Goal: Obtain resource: Obtain resource

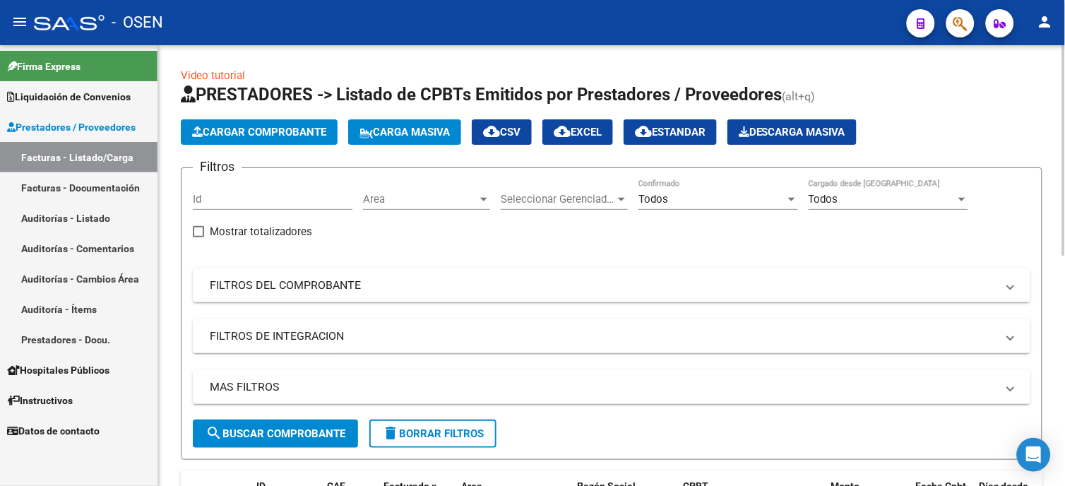
click at [709, 202] on div "Todos" at bounding box center [711, 199] width 147 height 13
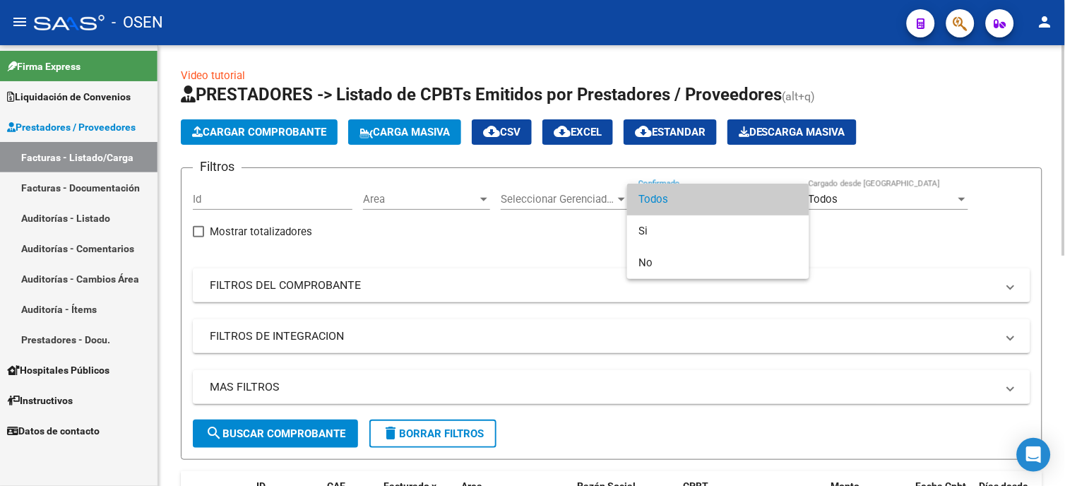
click at [717, 193] on span "Todos" at bounding box center [718, 200] width 160 height 32
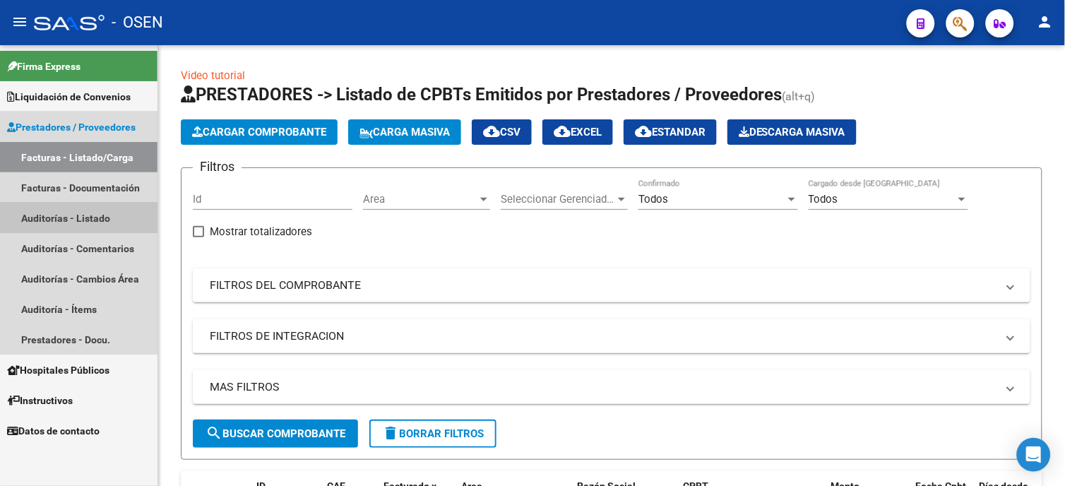
click at [82, 213] on link "Auditorías - Listado" at bounding box center [78, 218] width 157 height 30
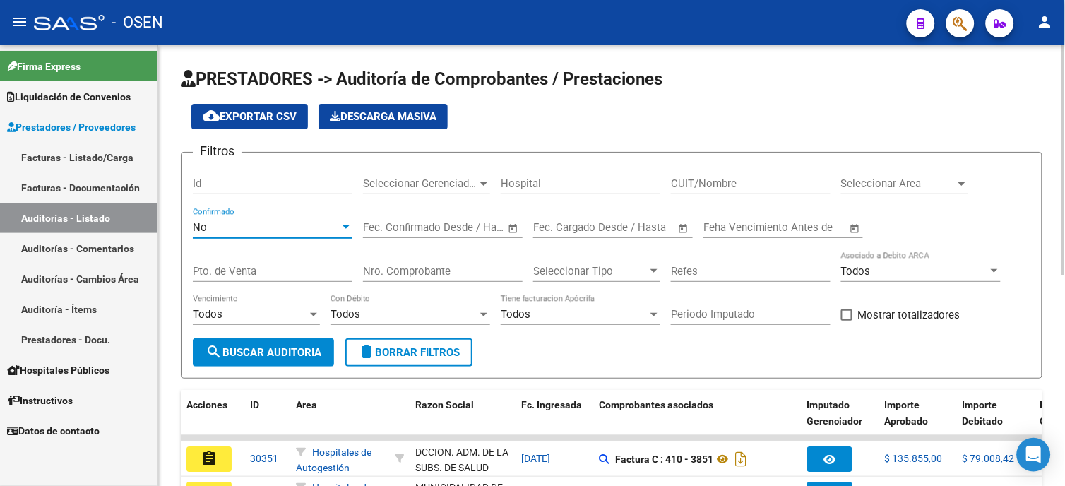
click at [290, 234] on div "No" at bounding box center [266, 227] width 147 height 13
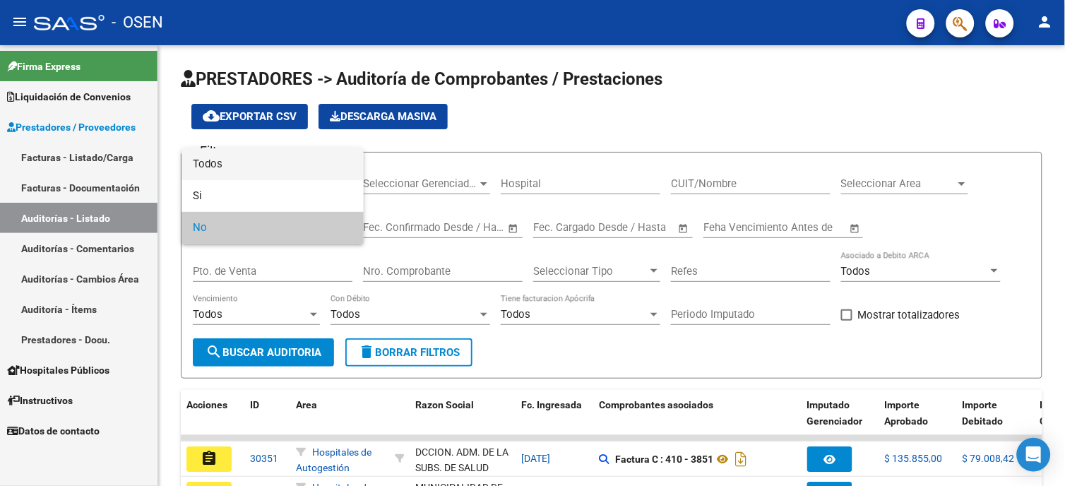
click at [266, 160] on span "Todos" at bounding box center [273, 164] width 160 height 32
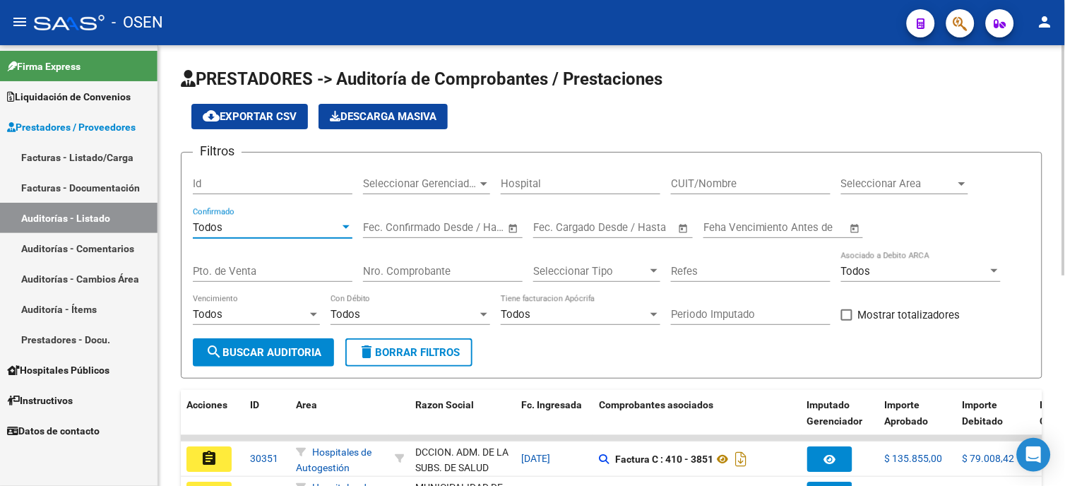
click at [455, 266] on input "Nro. Comprobante" at bounding box center [443, 271] width 160 height 13
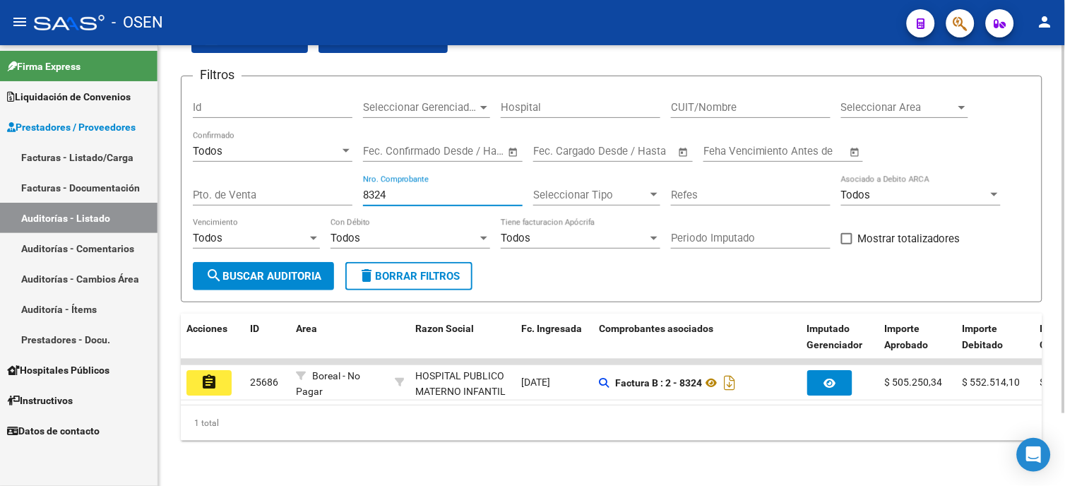
scroll to position [88, 0]
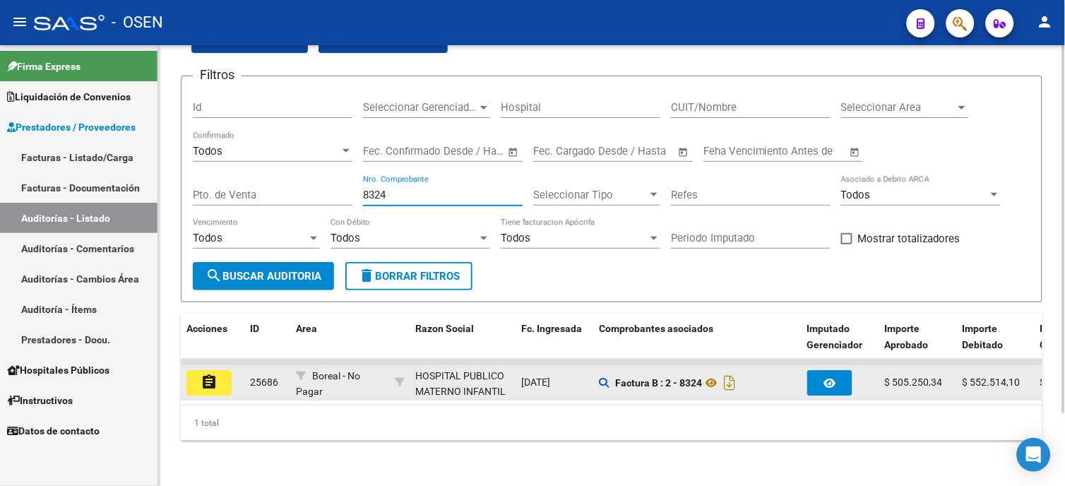
type input "8324"
click at [212, 374] on mat-icon "assignment" at bounding box center [209, 382] width 17 height 17
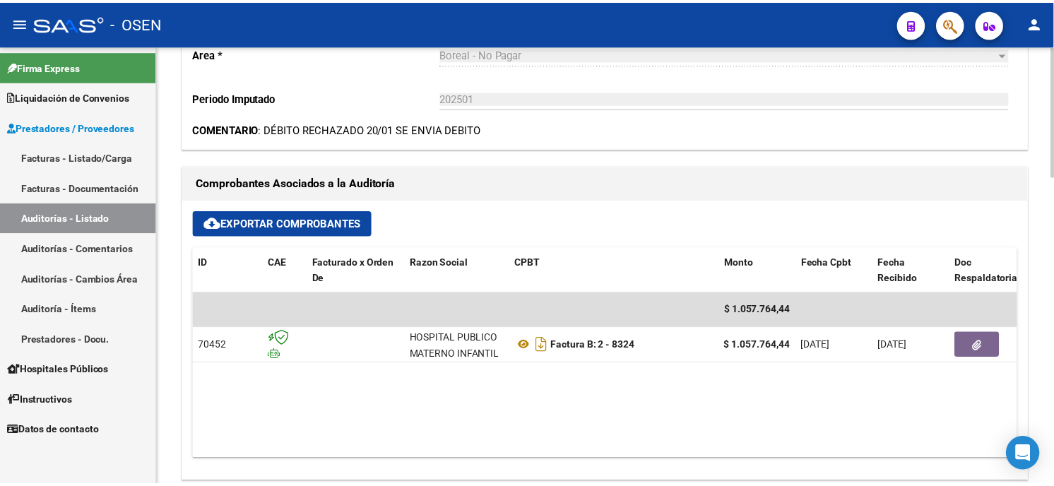
scroll to position [549, 0]
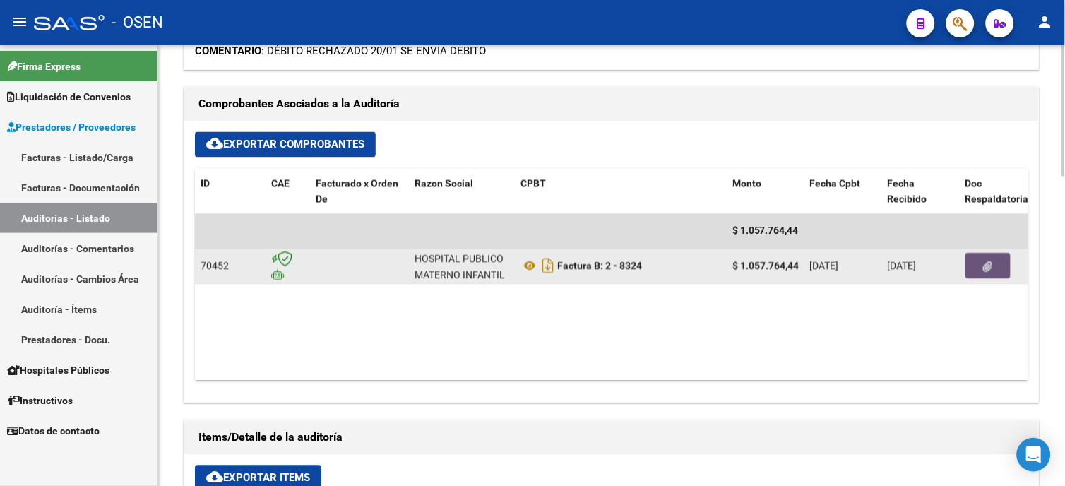
click at [993, 272] on button "button" at bounding box center [987, 266] width 45 height 25
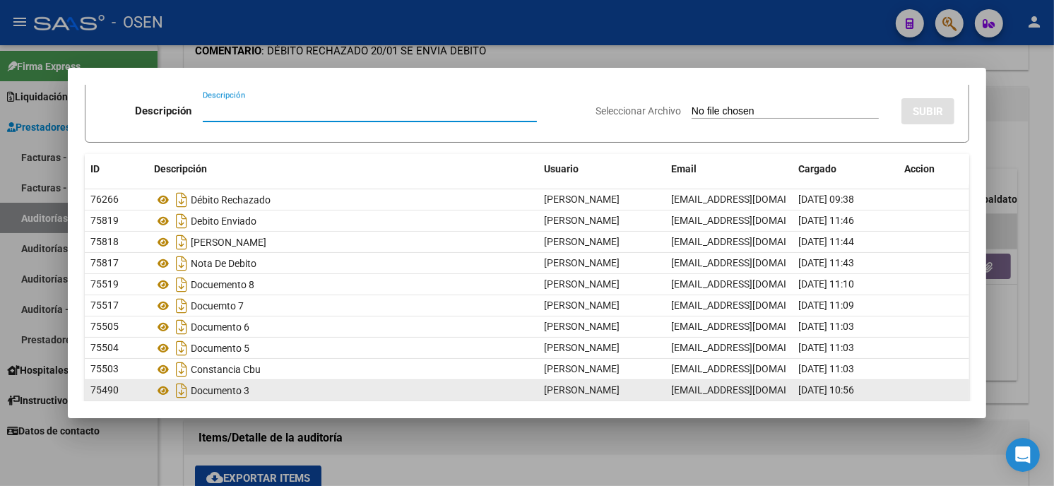
scroll to position [102, 0]
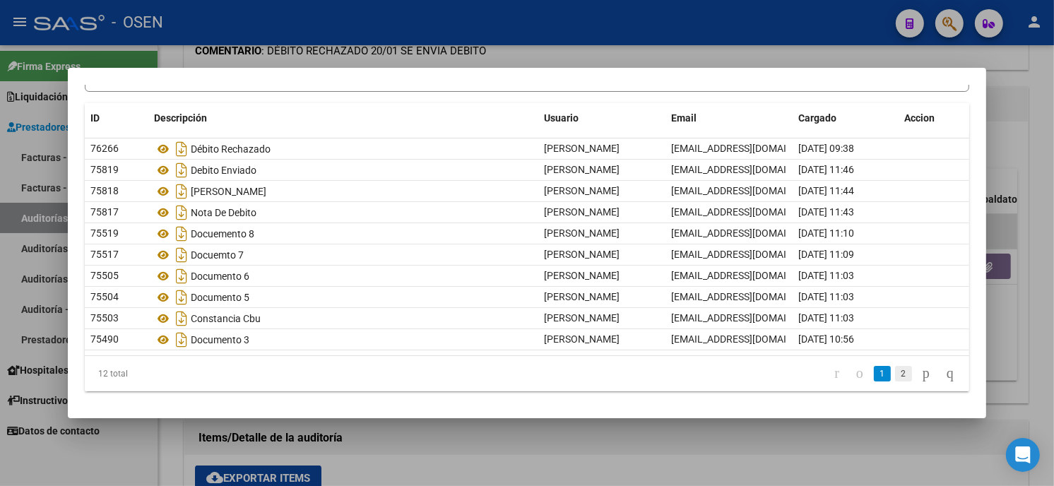
click at [895, 371] on link "2" at bounding box center [903, 374] width 17 height 16
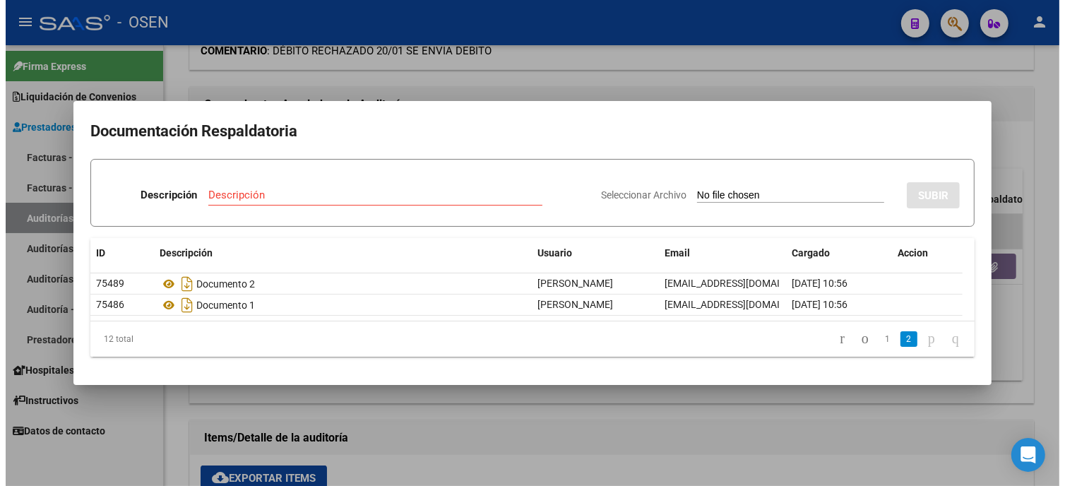
scroll to position [0, 0]
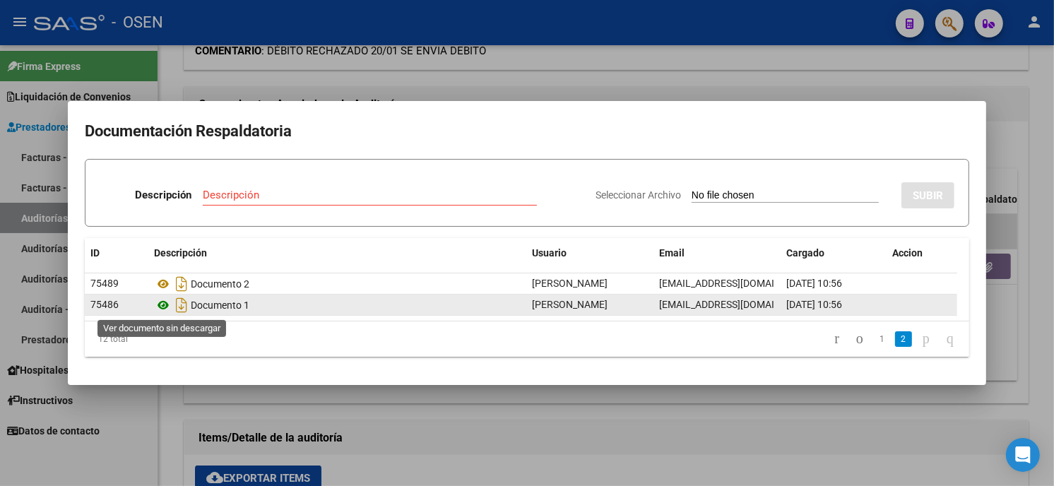
click at [161, 302] on icon at bounding box center [163, 305] width 18 height 17
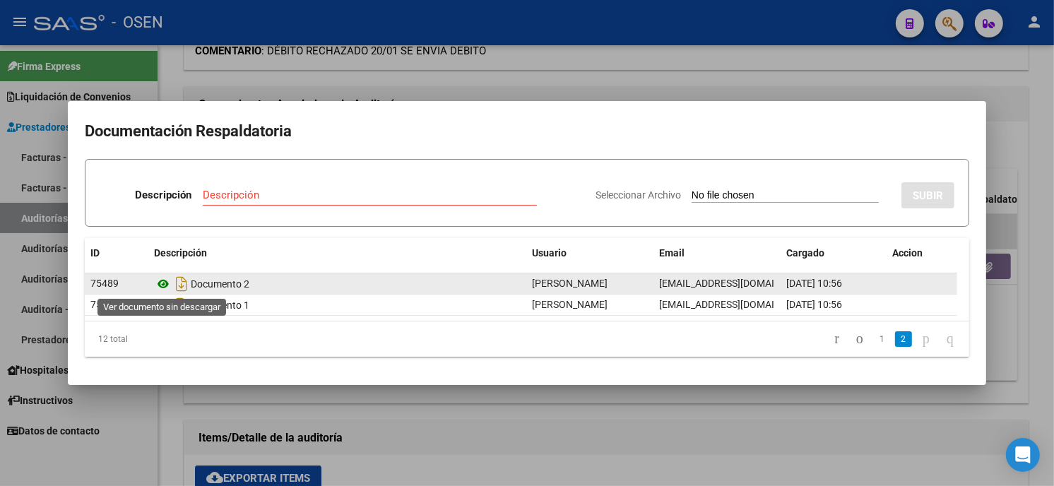
click at [164, 278] on icon at bounding box center [163, 283] width 18 height 17
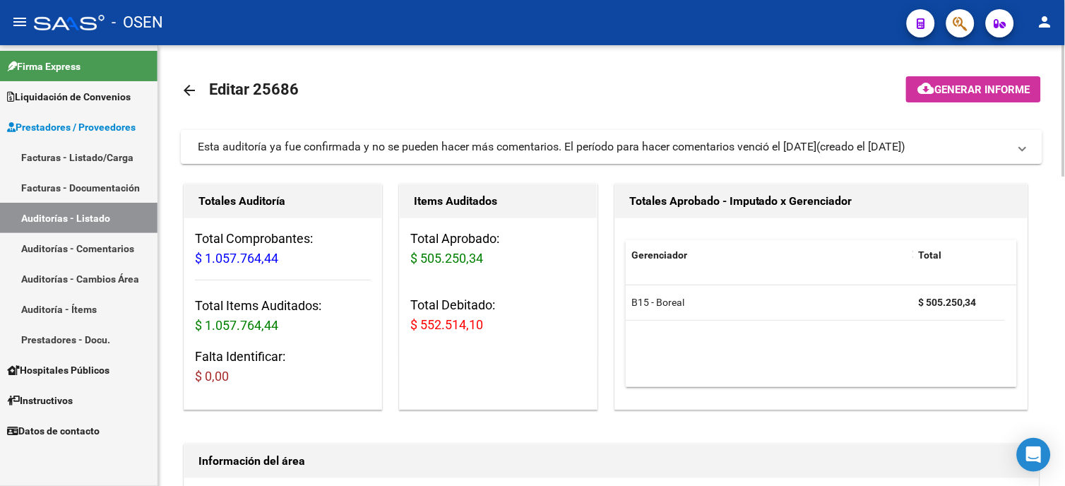
click at [195, 93] on mat-icon "arrow_back" at bounding box center [189, 90] width 17 height 17
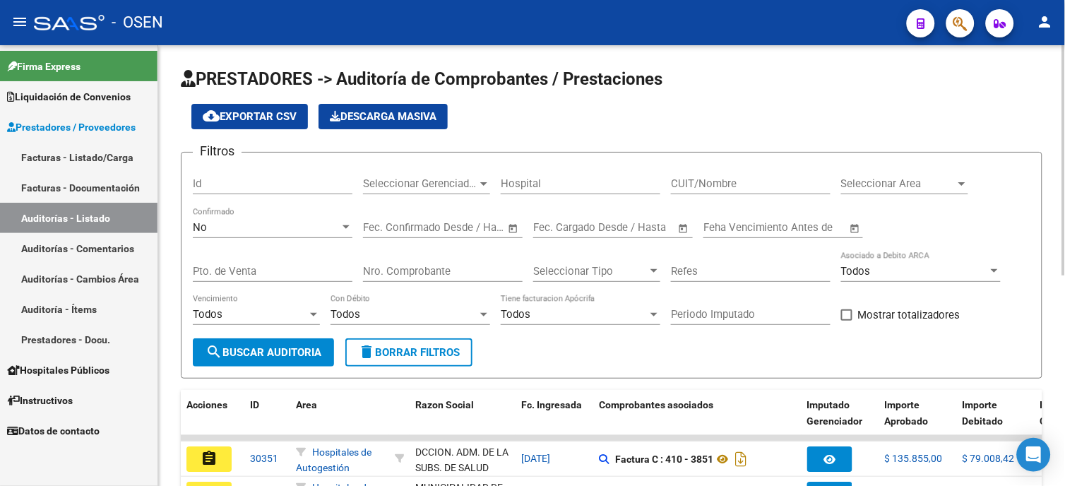
click at [316, 236] on div "No Confirmado" at bounding box center [273, 223] width 160 height 30
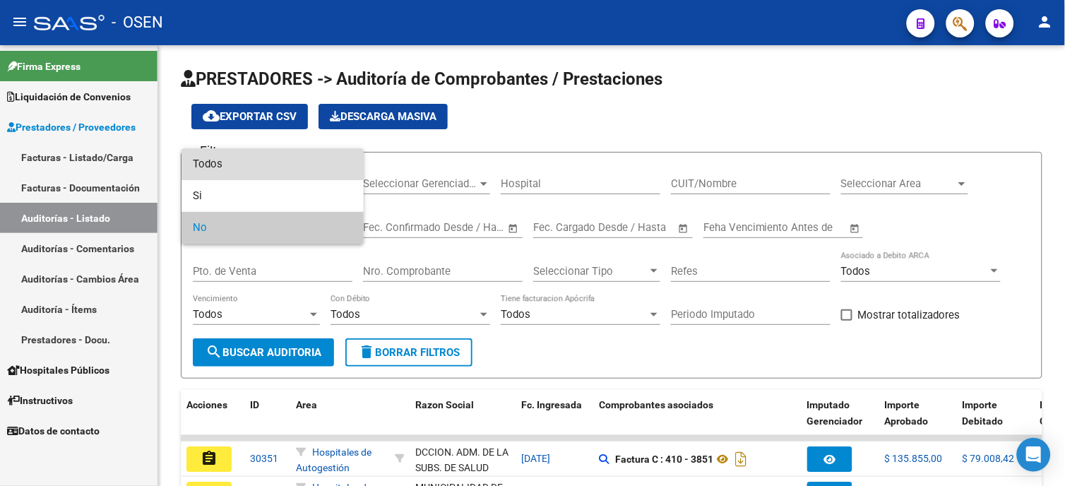
click at [314, 156] on span "Todos" at bounding box center [273, 164] width 160 height 32
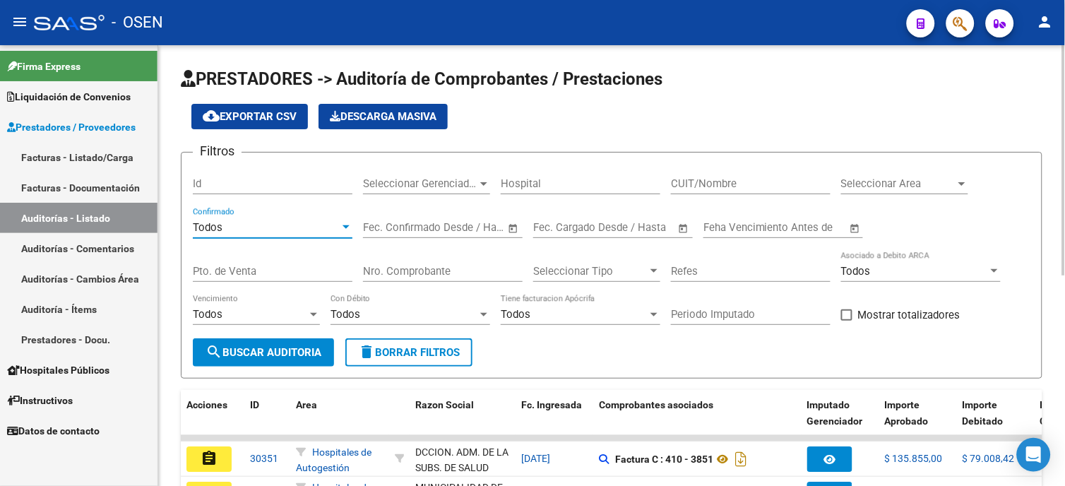
click at [488, 273] on input "Nro. Comprobante" at bounding box center [443, 271] width 160 height 13
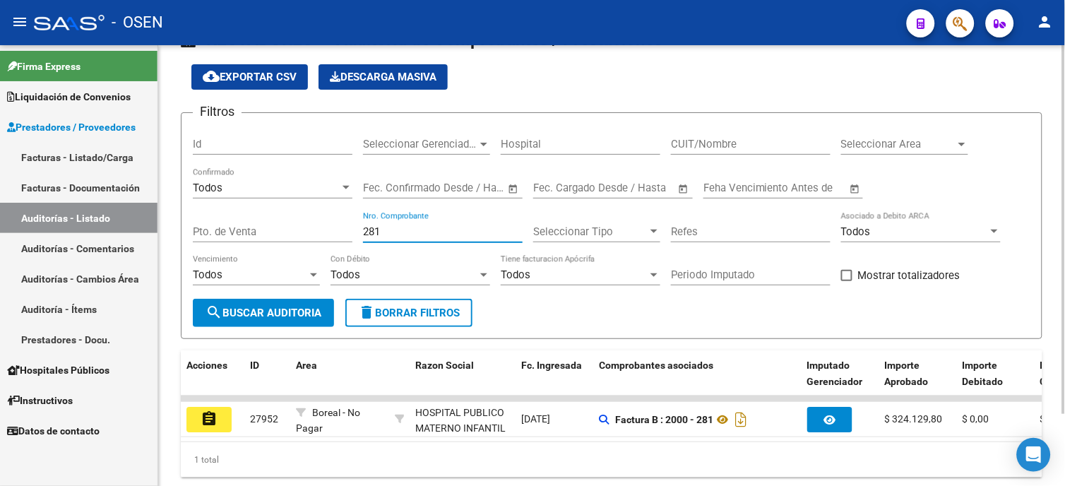
scroll to position [88, 0]
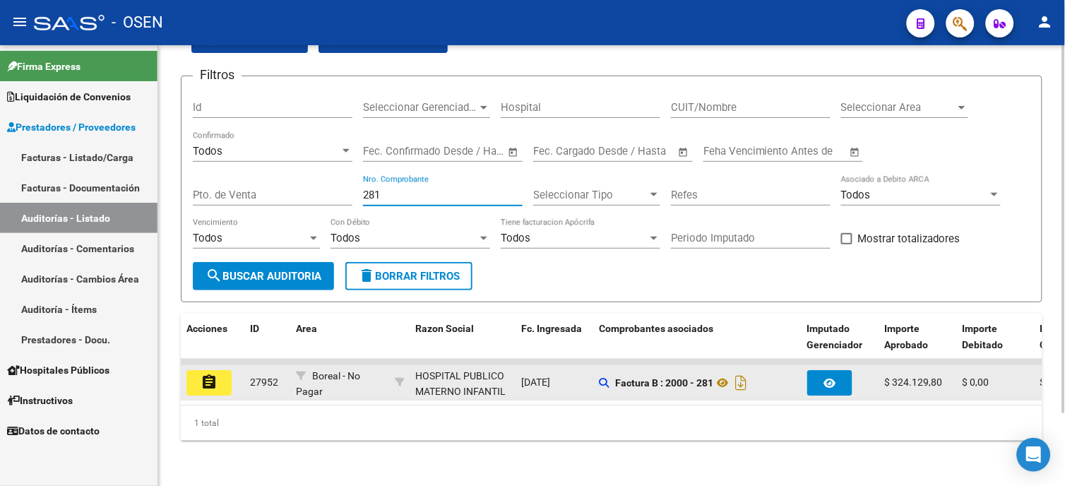
type input "281"
click at [215, 370] on button "assignment" at bounding box center [208, 382] width 45 height 25
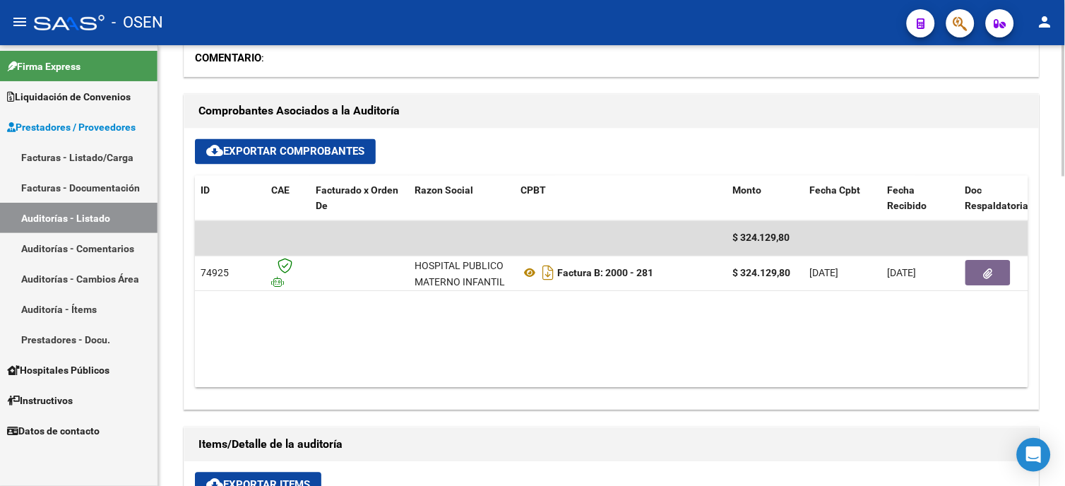
scroll to position [549, 0]
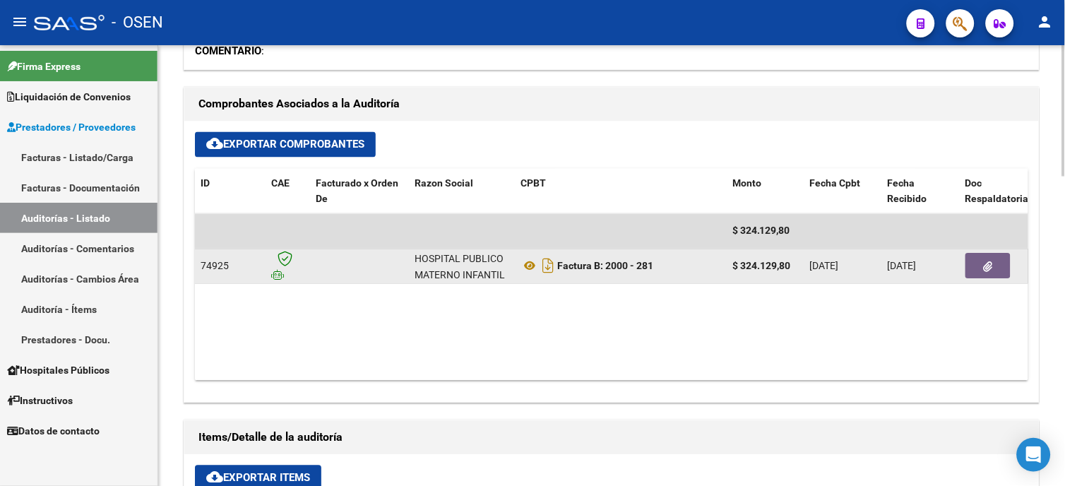
click at [973, 263] on button "button" at bounding box center [987, 266] width 45 height 25
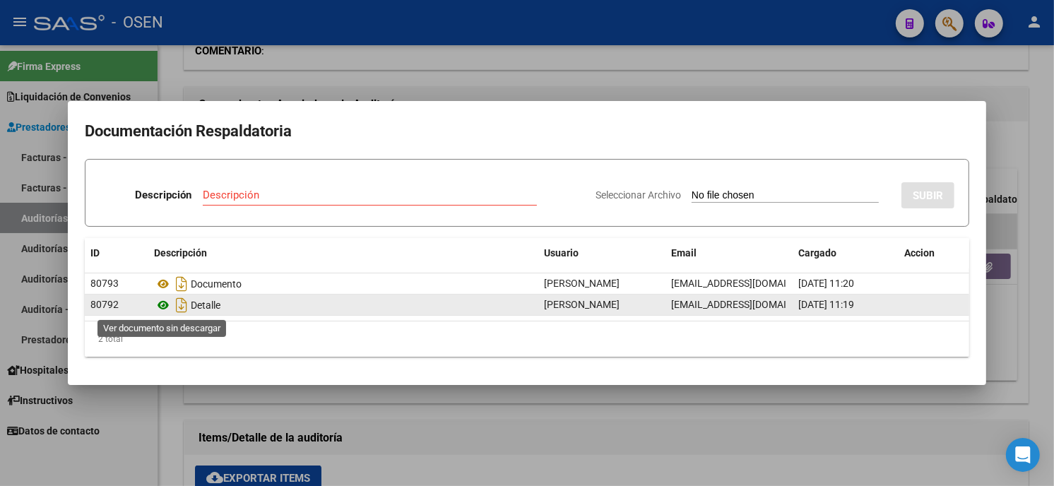
click at [160, 304] on icon at bounding box center [163, 305] width 18 height 17
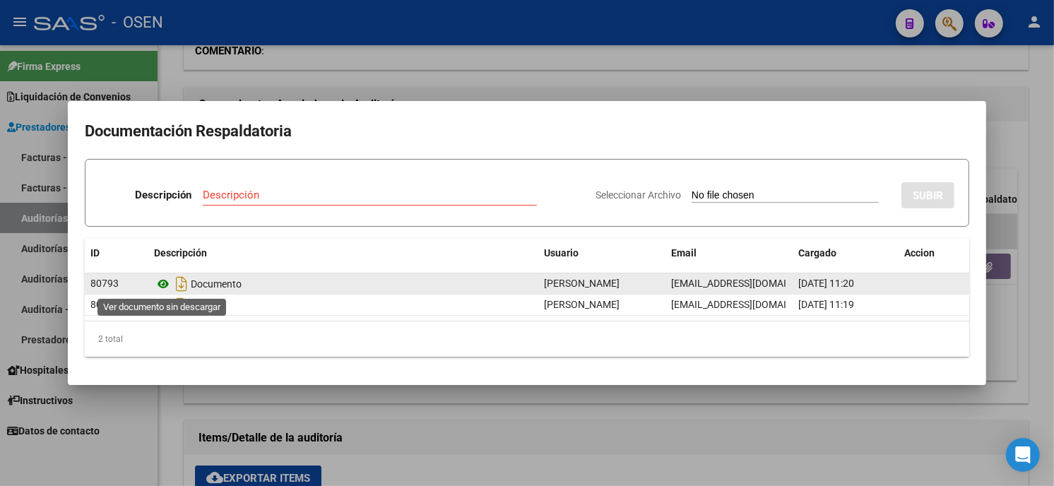
click at [166, 283] on icon at bounding box center [163, 283] width 18 height 17
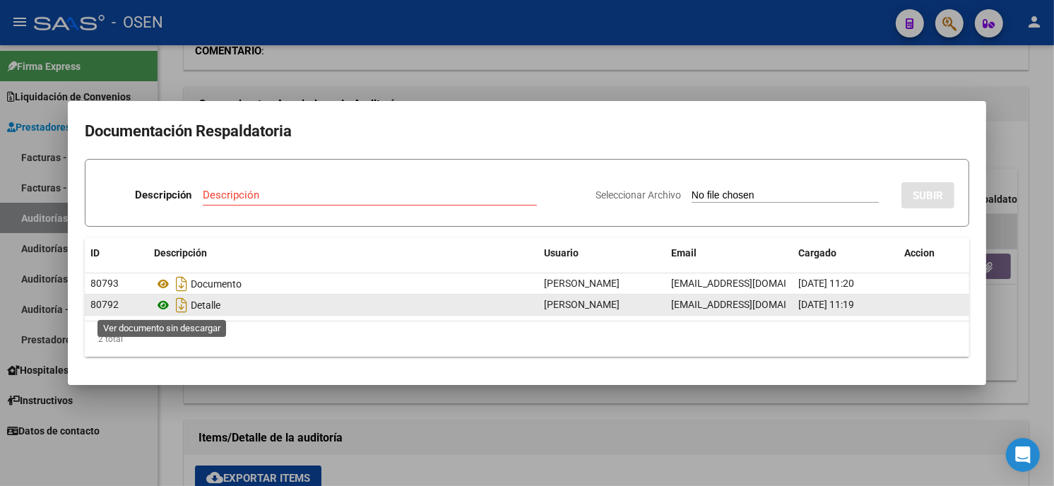
click at [164, 304] on icon at bounding box center [163, 305] width 18 height 17
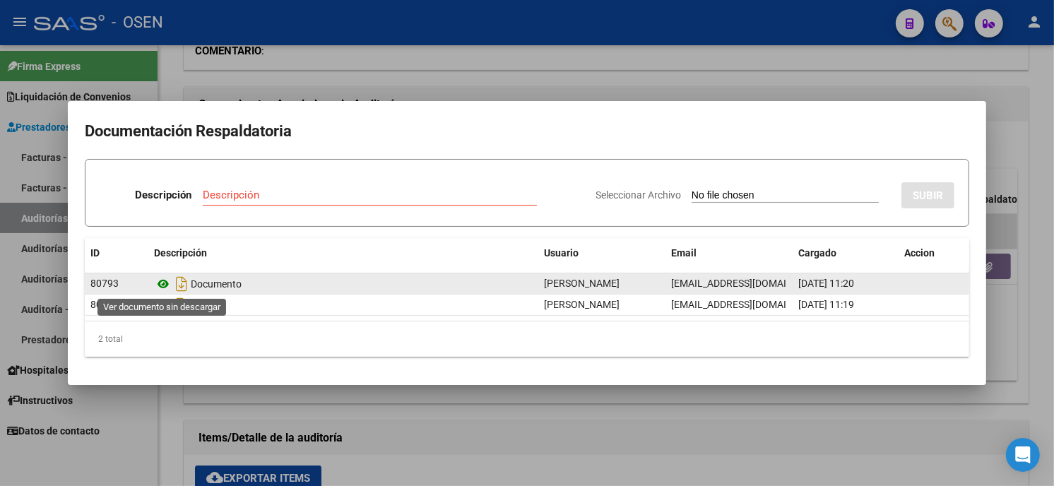
click at [158, 282] on icon at bounding box center [163, 283] width 18 height 17
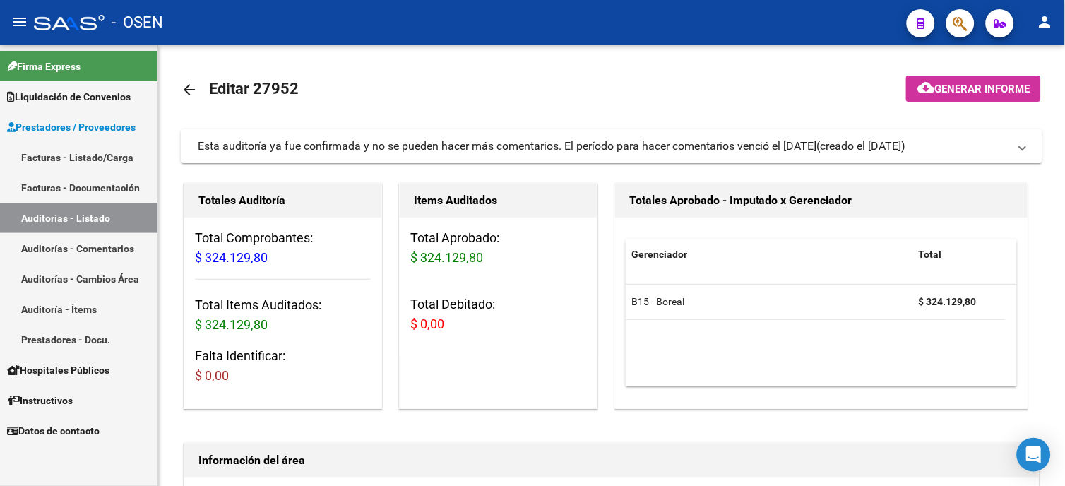
scroll to position [0, 0]
click at [185, 85] on mat-icon "arrow_back" at bounding box center [189, 90] width 17 height 17
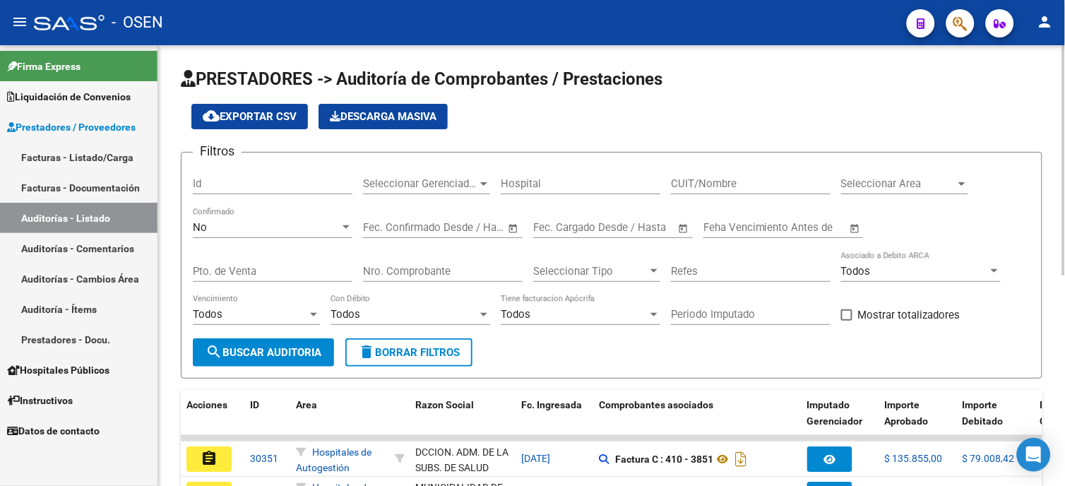
click at [463, 270] on input "Nro. Comprobante" at bounding box center [443, 271] width 160 height 13
type input "8458"
click at [223, 227] on div "No" at bounding box center [266, 227] width 147 height 13
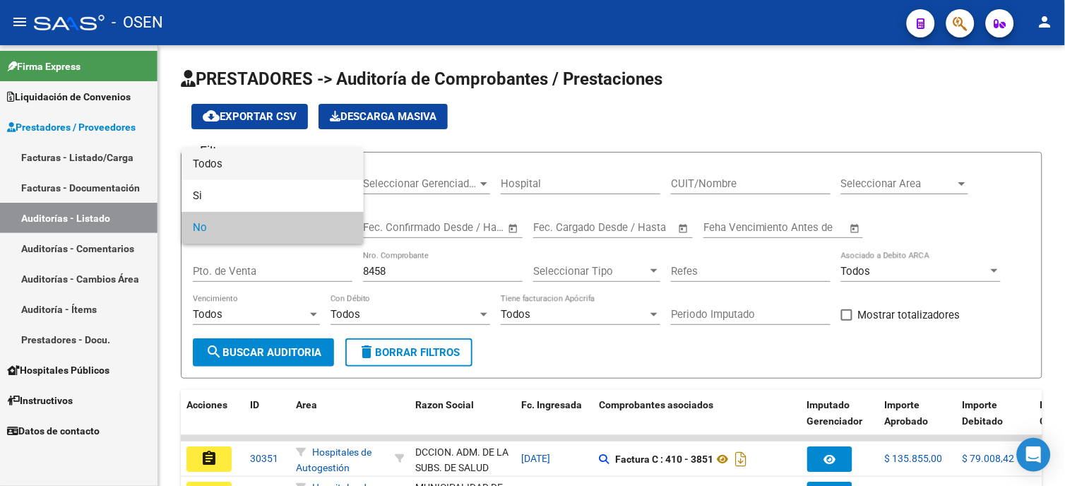
click at [243, 163] on span "Todos" at bounding box center [273, 164] width 160 height 32
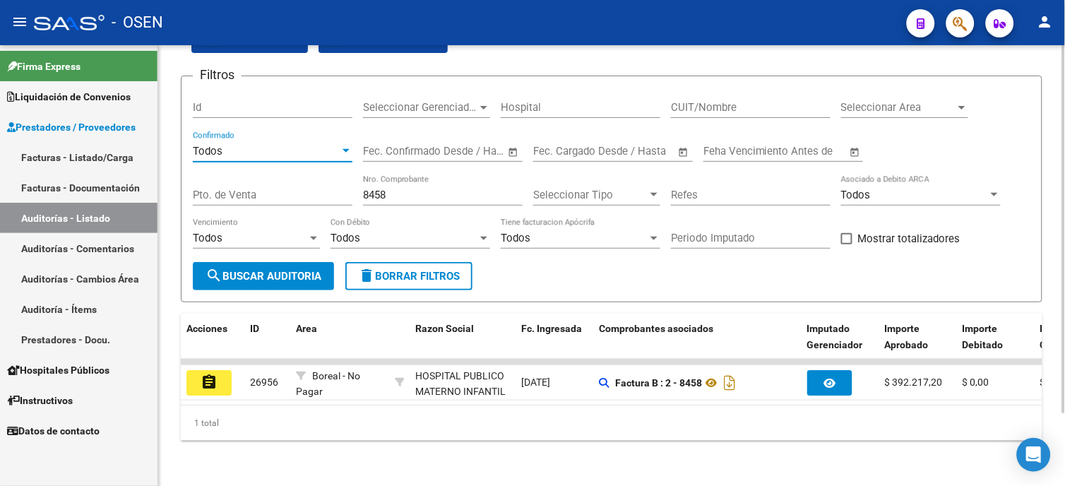
scroll to position [88, 0]
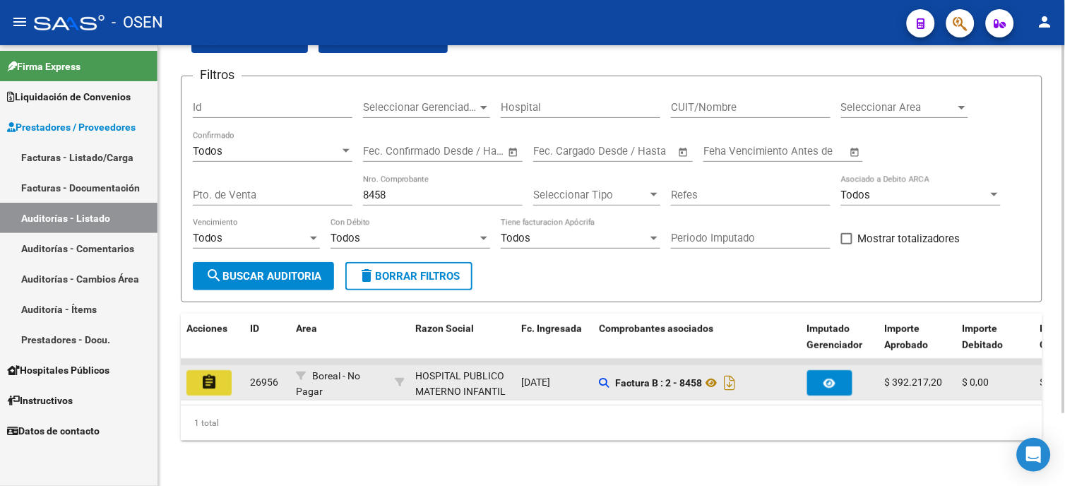
click at [215, 370] on button "assignment" at bounding box center [208, 382] width 45 height 25
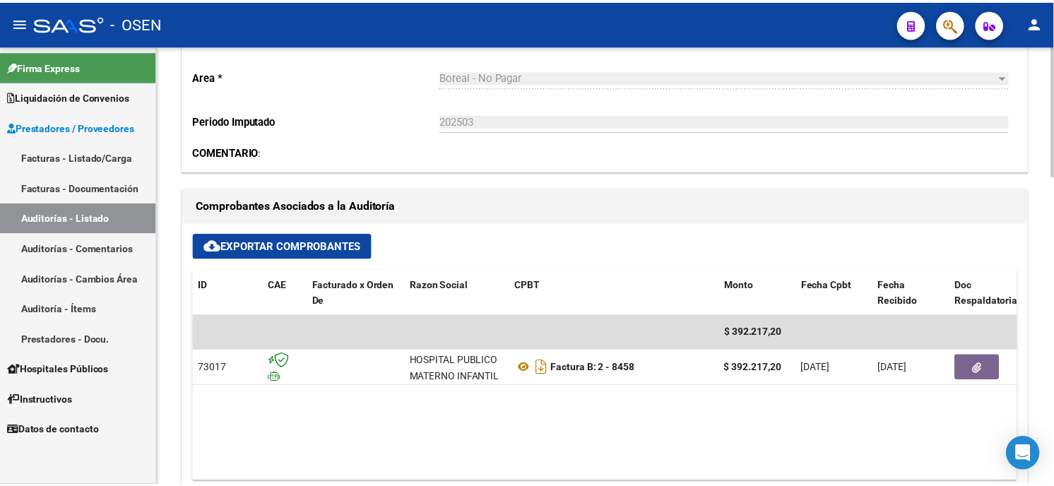
scroll to position [470, 0]
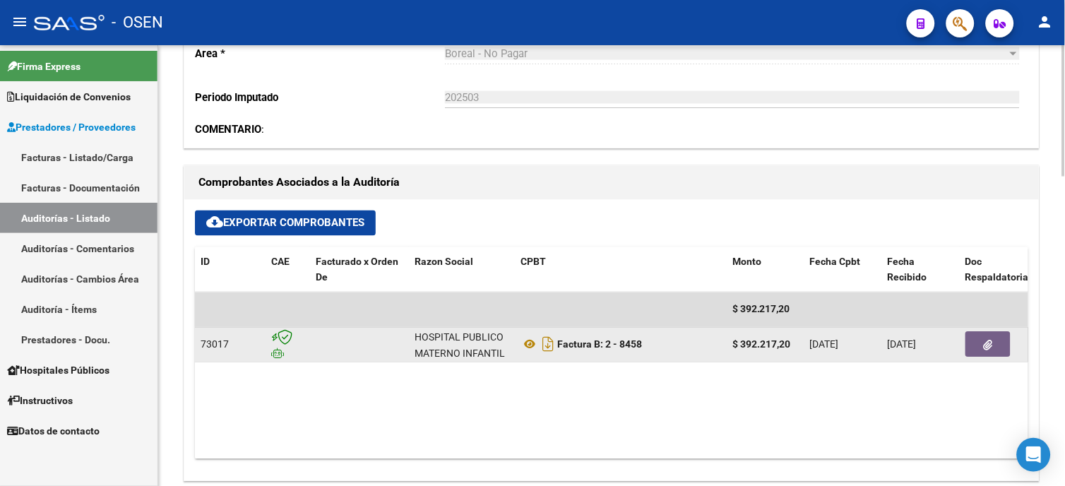
click at [994, 344] on button "button" at bounding box center [987, 344] width 45 height 25
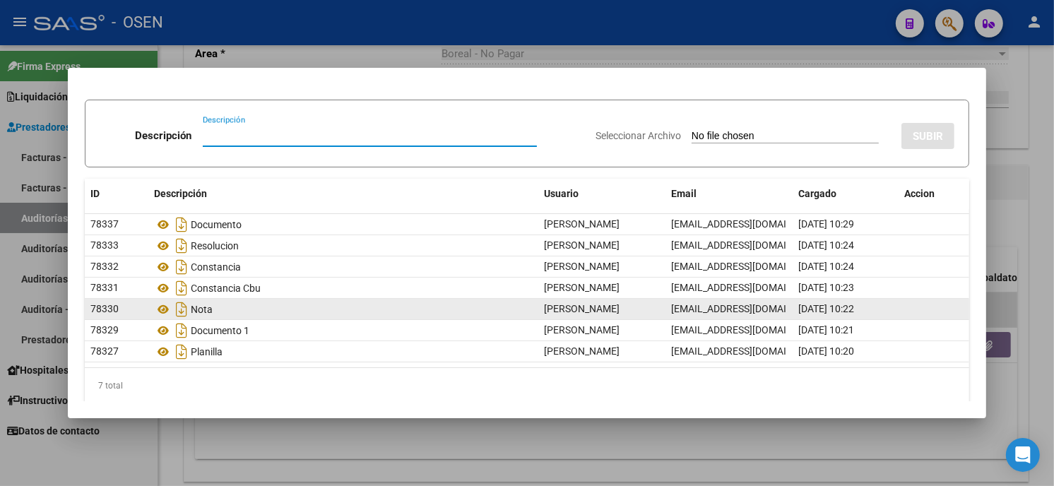
scroll to position [38, 0]
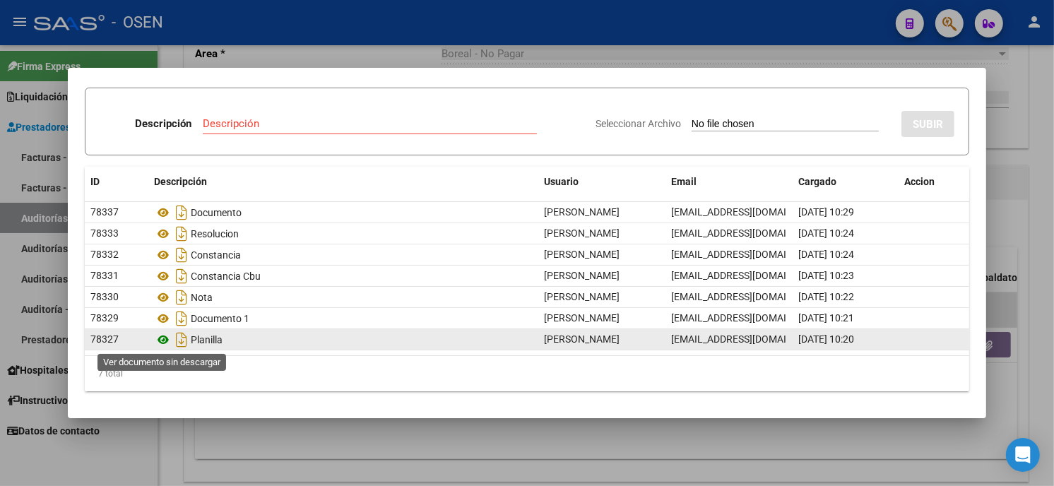
click at [164, 341] on icon at bounding box center [163, 339] width 18 height 17
